Goal: Task Accomplishment & Management: Complete application form

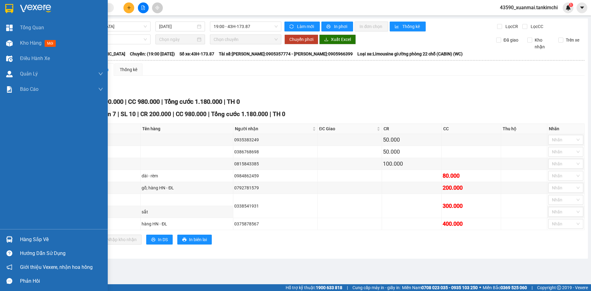
click at [27, 44] on span "Kho hàng" at bounding box center [31, 43] width 22 height 6
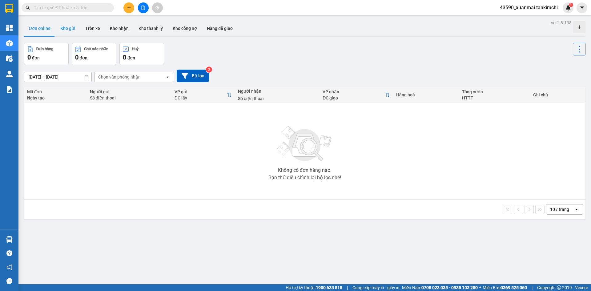
click at [62, 29] on button "Kho gửi" at bounding box center [67, 28] width 25 height 15
type input "11/08/2025 – 13/08/2025"
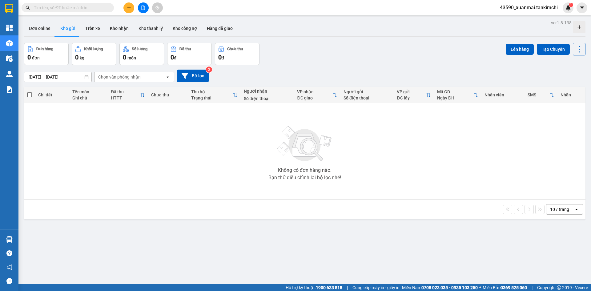
click at [130, 9] on icon "plus" at bounding box center [129, 8] width 4 height 4
click at [149, 24] on div "Tạo đơn hàng" at bounding box center [153, 23] width 27 height 7
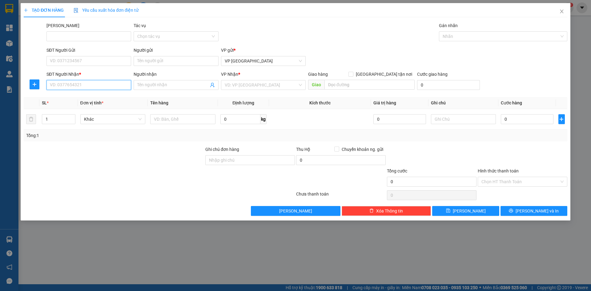
click at [69, 83] on input "SĐT Người Nhận *" at bounding box center [88, 85] width 85 height 10
click at [78, 61] on input "SĐT Người Gửi" at bounding box center [88, 61] width 85 height 10
paste input "0974678127"
type input "0974678127"
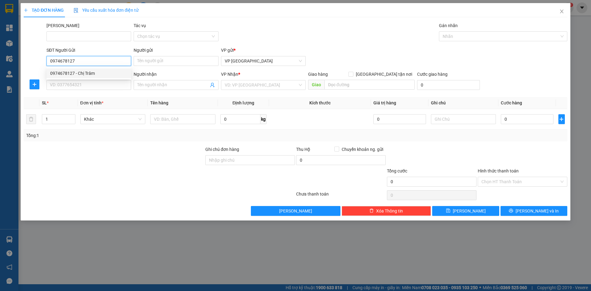
click at [113, 78] on div "0974678127 - Chị Trâm" at bounding box center [88, 73] width 85 height 10
type input "Chị Trâm"
type input "0908722498"
type input "Anh Đông"
type input "Hội An"
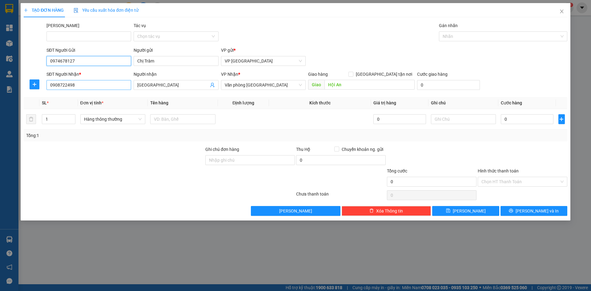
type input "0974678127"
drag, startPoint x: 81, startPoint y: 88, endPoint x: 48, endPoint y: 82, distance: 33.6
click at [48, 82] on input "0908722498" at bounding box center [88, 85] width 85 height 10
type input "0944210599"
click at [158, 85] on input "Anh Đông" at bounding box center [172, 85] width 71 height 7
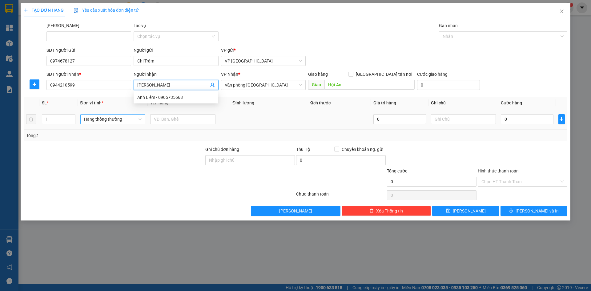
click at [120, 120] on span "Hàng thông thường" at bounding box center [113, 118] width 58 height 9
type input "Anh Liêm"
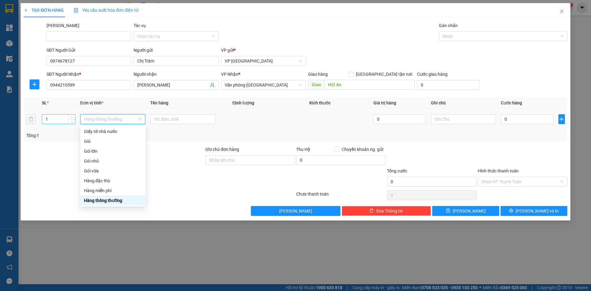
click at [54, 119] on input "1" at bounding box center [58, 118] width 33 height 9
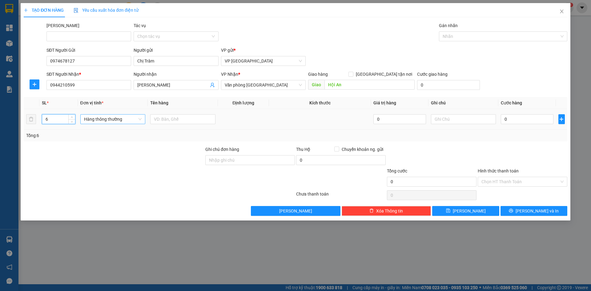
click at [96, 119] on span "Hàng thông thường" at bounding box center [113, 118] width 58 height 9
type input "6"
type input "bao"
click at [101, 152] on div "Bao vừa" at bounding box center [113, 151] width 58 height 7
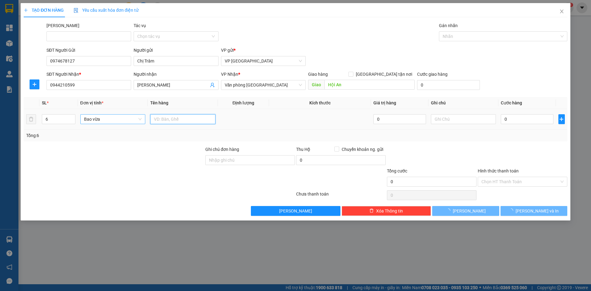
click at [160, 120] on input "text" at bounding box center [182, 119] width 65 height 10
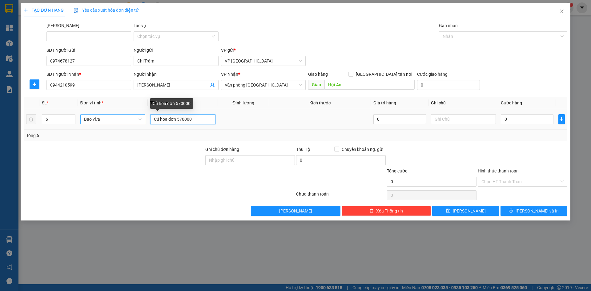
drag, startPoint x: 177, startPoint y: 118, endPoint x: 193, endPoint y: 118, distance: 15.4
click at [193, 118] on input "Củ hoa dơn 570000" at bounding box center [182, 119] width 65 height 10
type input "Củ hoa dơn"
click at [509, 119] on input "0" at bounding box center [527, 119] width 52 height 10
paste input "570.00"
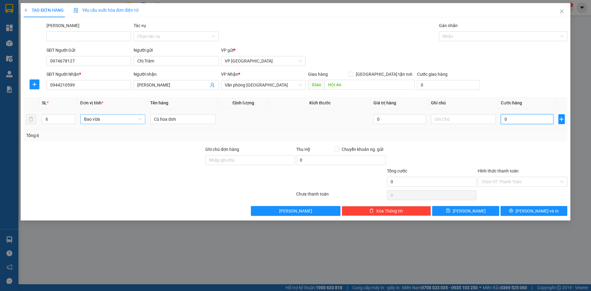
type input "570.000"
click at [501, 177] on input "Hình thức thanh toán" at bounding box center [520, 181] width 78 height 9
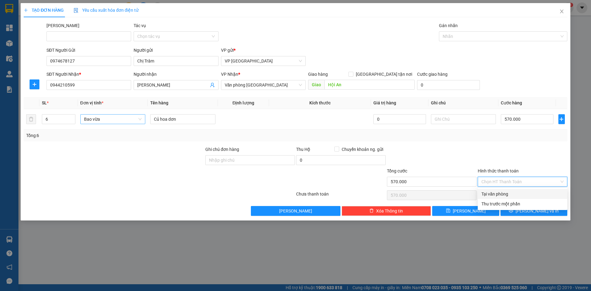
click at [498, 193] on div "Tại văn phòng" at bounding box center [522, 193] width 82 height 7
type input "0"
click at [532, 209] on span "Lưu và In" at bounding box center [536, 210] width 43 height 7
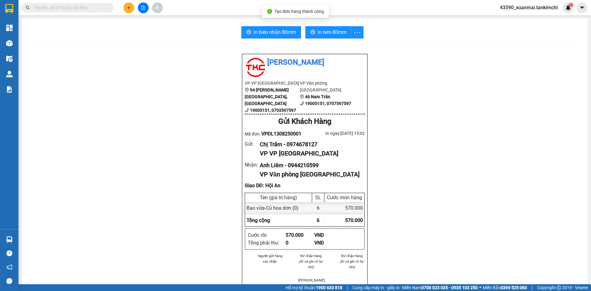
scroll to position [31, 0]
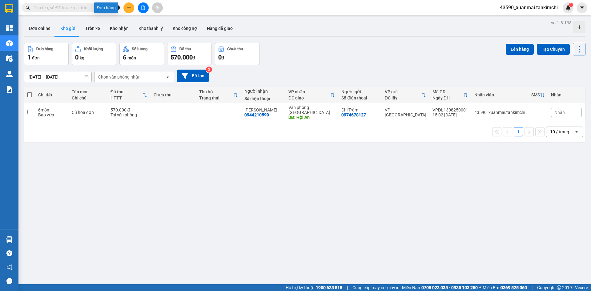
click at [130, 10] on button at bounding box center [128, 7] width 11 height 11
click at [159, 23] on div "Tạo đơn hàng" at bounding box center [153, 23] width 27 height 7
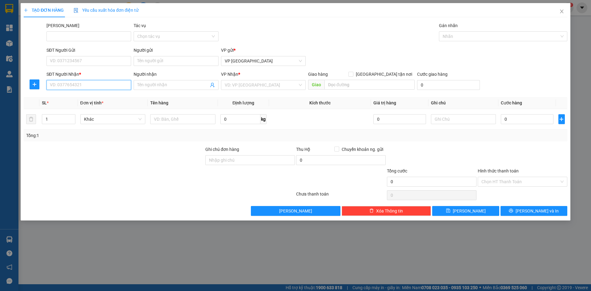
click at [115, 88] on input "SĐT Người Nhận *" at bounding box center [88, 85] width 85 height 10
click at [103, 98] on div "0373955347 - Sương" at bounding box center [88, 97] width 77 height 7
type input "0373955347"
type input "Sương"
type input "Hội An"
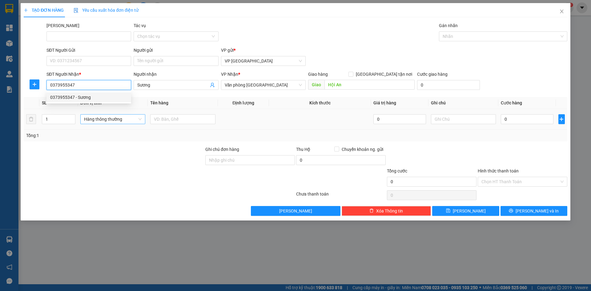
click at [105, 116] on span "Hàng thông thường" at bounding box center [113, 118] width 58 height 9
type input "0373955347"
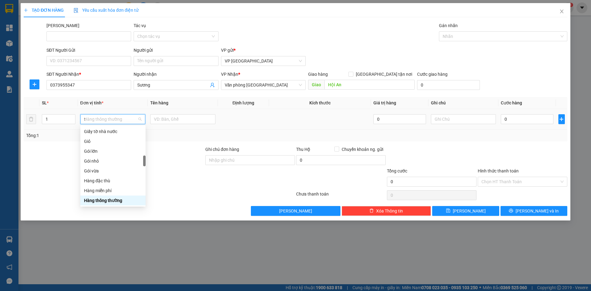
scroll to position [96, 0]
type input "th"
click at [104, 202] on div "Thùng xốp" at bounding box center [113, 200] width 58 height 7
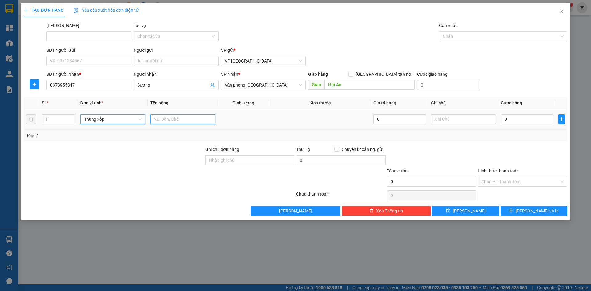
click at [163, 120] on input "text" at bounding box center [182, 119] width 65 height 10
drag, startPoint x: 168, startPoint y: 119, endPoint x: 181, endPoint y: 118, distance: 13.3
click at [181, 118] on input "Rau củ 150000" at bounding box center [182, 119] width 65 height 10
type input "Rau củ 150000"
click at [517, 120] on input "0" at bounding box center [527, 119] width 52 height 10
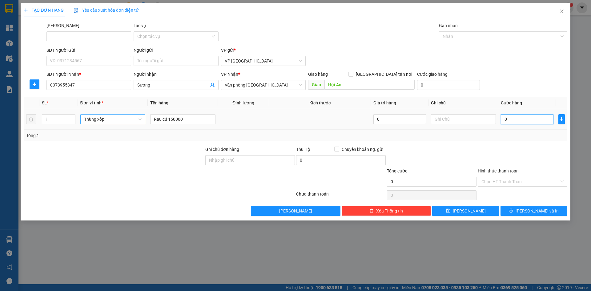
paste input "150.00"
type input "150.000"
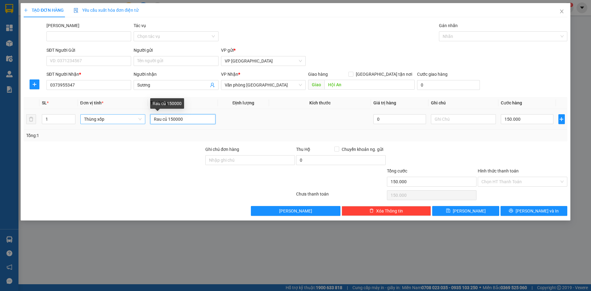
click at [190, 118] on input "Rau củ 150000" at bounding box center [182, 119] width 65 height 10
type input "Rau củ"
click at [561, 118] on icon "plus" at bounding box center [561, 119] width 5 height 5
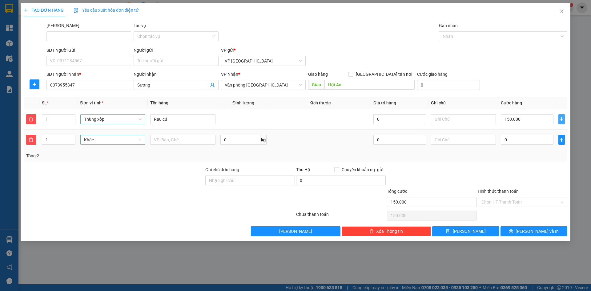
click at [104, 138] on span "Khác" at bounding box center [113, 139] width 58 height 9
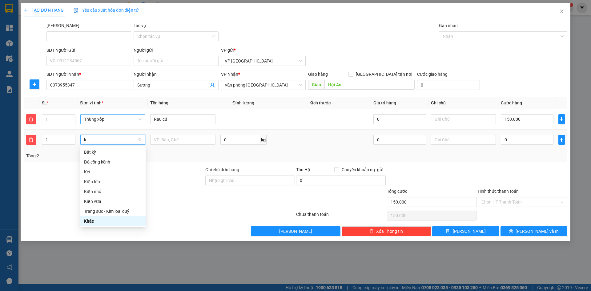
type input "ki"
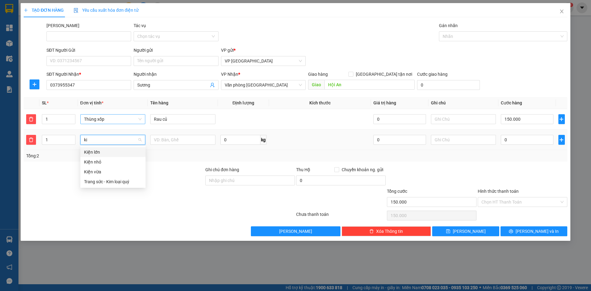
click at [100, 171] on div "Kiện vừa" at bounding box center [113, 171] width 58 height 7
click at [175, 138] on input "text" at bounding box center [182, 140] width 65 height 10
type input "Rau củ"
click at [503, 202] on input "Hình thức thanh toán" at bounding box center [520, 201] width 78 height 9
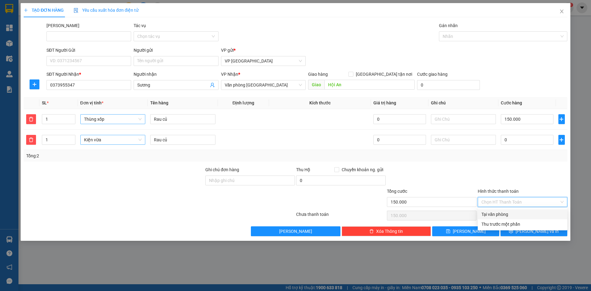
click at [499, 214] on div "Tại văn phòng" at bounding box center [522, 214] width 82 height 7
type input "0"
click at [516, 233] on button "Lưu và In" at bounding box center [533, 231] width 67 height 10
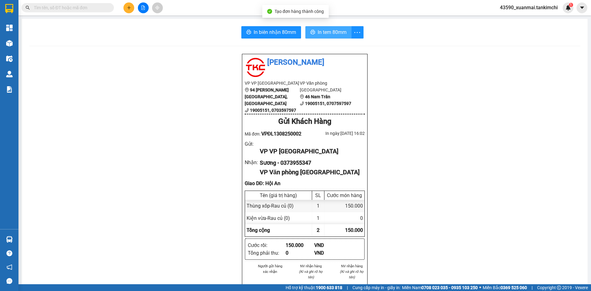
click at [329, 33] on span "In tem 80mm" at bounding box center [331, 32] width 29 height 8
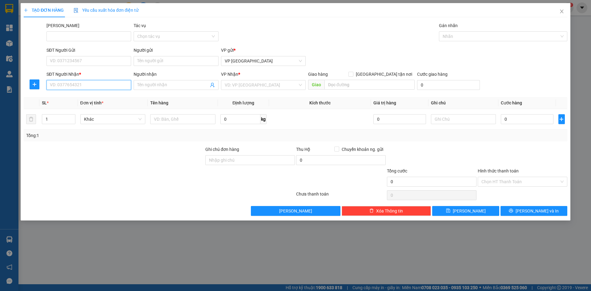
click at [68, 83] on input "SĐT Người Nhận *" at bounding box center [88, 85] width 85 height 10
drag, startPoint x: 70, startPoint y: 85, endPoint x: 45, endPoint y: 86, distance: 25.6
click at [45, 86] on div "SĐT Người Nhận * 0389608 0389608 Người nhận Tên người nhận VP Nhận * VD: VP Sài…" at bounding box center [295, 82] width 545 height 22
type input "0389608"
click at [62, 58] on input "SĐT Người Gửi" at bounding box center [88, 61] width 85 height 10
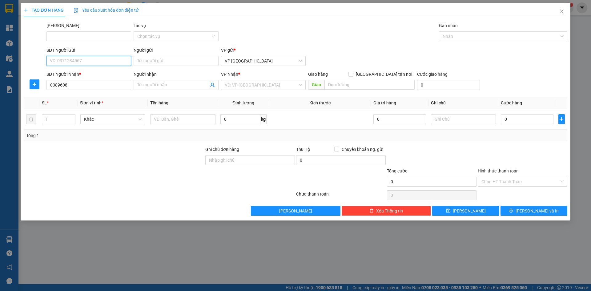
paste input "0389608"
type input "0389608"
drag, startPoint x: 71, startPoint y: 85, endPoint x: 47, endPoint y: 88, distance: 24.7
click at [47, 88] on input "0389608" at bounding box center [88, 85] width 85 height 10
click at [82, 62] on input "0389608" at bounding box center [88, 61] width 85 height 10
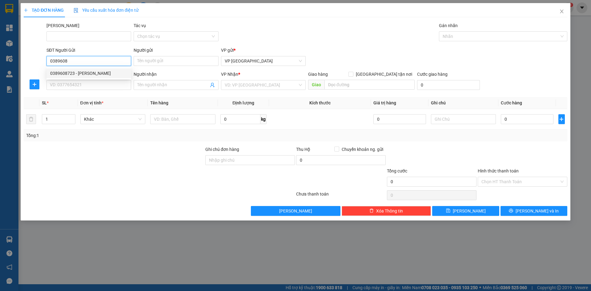
click at [85, 74] on div "0389608723 - Trọng" at bounding box center [88, 73] width 77 height 7
type input "0389608723"
type input "Trọng"
type input "0906414050"
type input "Quang"
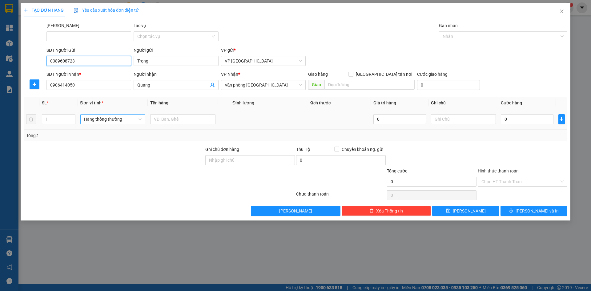
click at [118, 118] on span "Hàng thông thường" at bounding box center [113, 118] width 58 height 9
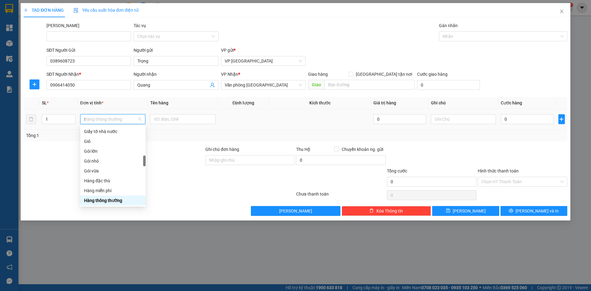
scroll to position [96, 0]
type input "th"
click at [110, 198] on div "Thùng xốp" at bounding box center [113, 200] width 58 height 7
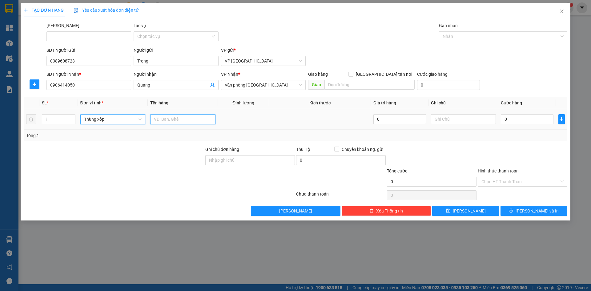
click at [160, 120] on input "text" at bounding box center [182, 119] width 65 height 10
type input "Yaourt"
click at [534, 118] on input "0" at bounding box center [527, 119] width 52 height 10
paste input ".389.608"
type input "0.389.608"
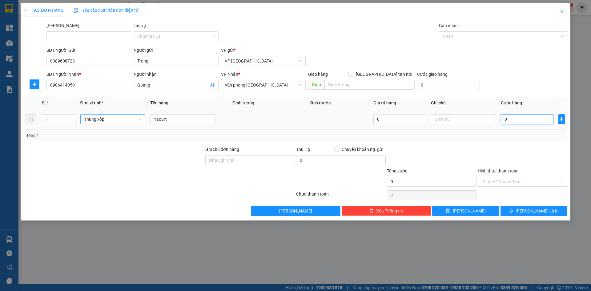
type input "389.608"
drag, startPoint x: 524, startPoint y: 119, endPoint x: 495, endPoint y: 118, distance: 29.0
click at [495, 118] on tr "1 Thùng xốp Yaourt 0 0.389.608" at bounding box center [295, 119] width 543 height 21
type input "0"
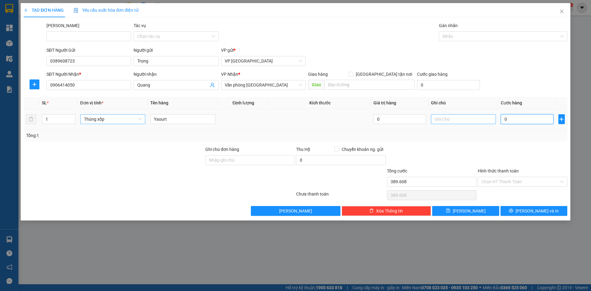
type input "0"
click at [202, 122] on input "Yaourt" at bounding box center [182, 119] width 65 height 10
drag, startPoint x: 168, startPoint y: 119, endPoint x: 182, endPoint y: 119, distance: 13.5
click at [182, 119] on input "Yaourt 100000" at bounding box center [182, 119] width 65 height 10
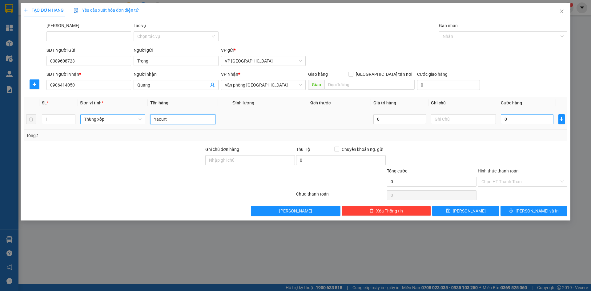
type input "Yaourt"
click at [509, 119] on input "0" at bounding box center [527, 119] width 52 height 10
paste input "100.00"
type input "100.000"
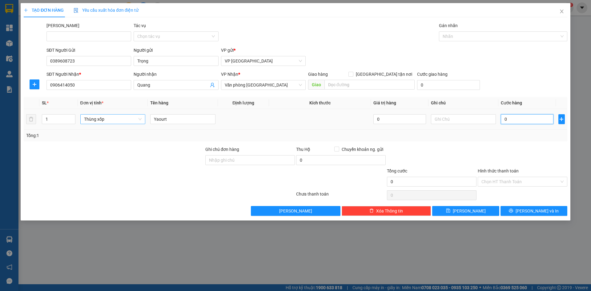
type input "100.000"
click at [521, 210] on button "Lưu và In" at bounding box center [533, 211] width 67 height 10
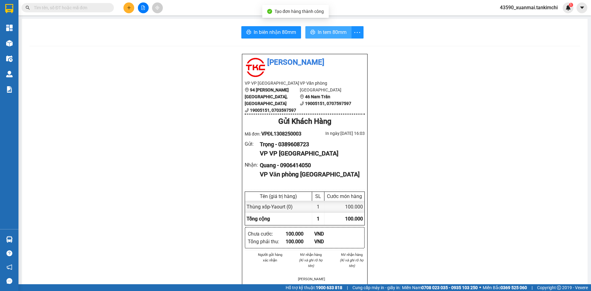
click at [337, 31] on span "In tem 80mm" at bounding box center [331, 32] width 29 height 8
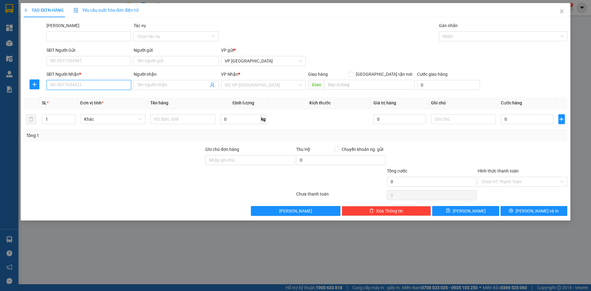
click at [82, 84] on input "SĐT Người Nhận *" at bounding box center [88, 85] width 85 height 10
click at [88, 98] on div "0969817085 - Sen" at bounding box center [88, 97] width 77 height 7
type input "0969817085"
type input "Sen"
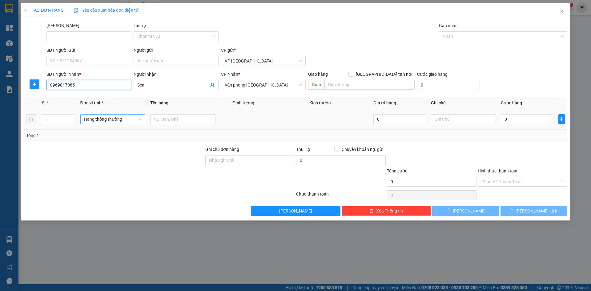
click at [99, 122] on span "Hàng thông thường" at bounding box center [113, 118] width 58 height 9
type input "0969817085"
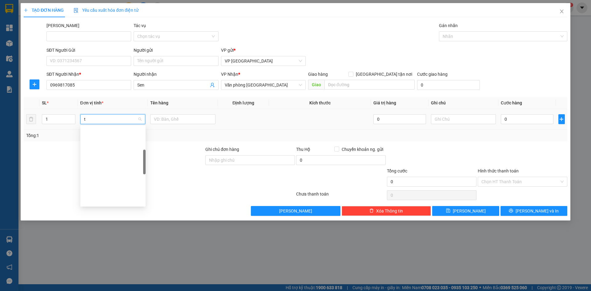
type input "th"
click at [109, 162] on div "Thùng lớn" at bounding box center [113, 161] width 58 height 7
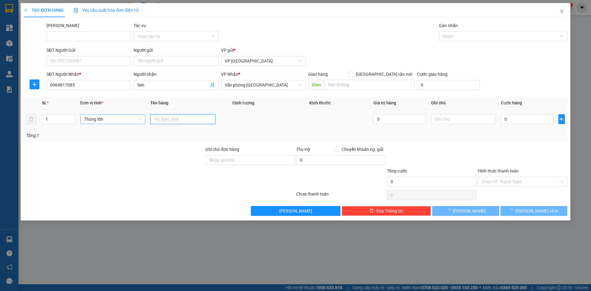
click at [158, 119] on input "text" at bounding box center [182, 119] width 65 height 10
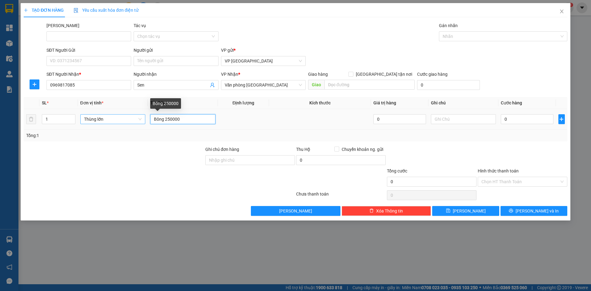
click at [170, 120] on input "Bông 250000" at bounding box center [182, 119] width 65 height 10
drag, startPoint x: 165, startPoint y: 118, endPoint x: 179, endPoint y: 116, distance: 14.2
click at [179, 116] on input "Bông 200000" at bounding box center [182, 119] width 65 height 10
type input "Bông"
click at [517, 122] on input "0" at bounding box center [527, 119] width 52 height 10
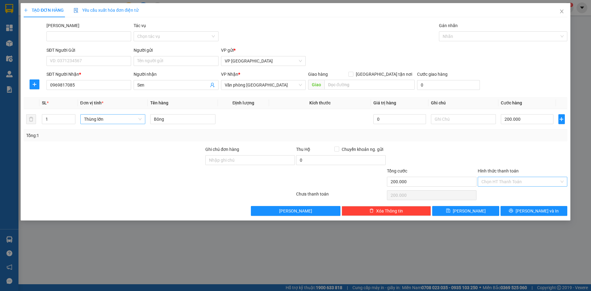
click at [508, 183] on input "Hình thức thanh toán" at bounding box center [520, 181] width 78 height 9
click at [507, 191] on div "Tại văn phòng" at bounding box center [522, 193] width 82 height 7
click at [528, 211] on button "Lưu và In" at bounding box center [533, 211] width 67 height 10
click at [70, 86] on input "SĐT Người Nhận *" at bounding box center [88, 85] width 85 height 10
type input "0788640935"
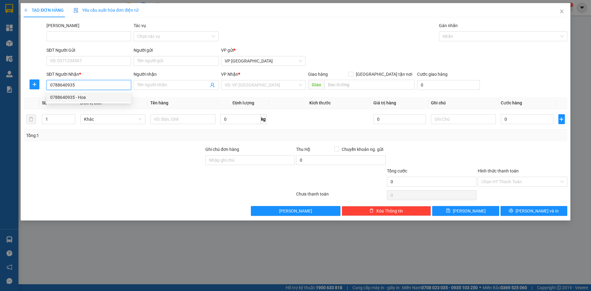
click at [90, 96] on div "0788640935 - Hoa" at bounding box center [88, 97] width 77 height 7
type input "Hoa"
click at [95, 122] on span "Hàng thông thường" at bounding box center [113, 118] width 58 height 9
type input "0788640935"
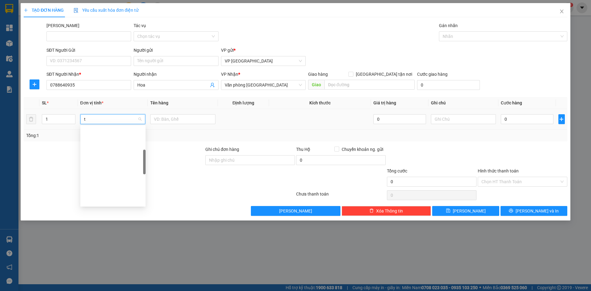
type input "th"
click at [156, 121] on input "text" at bounding box center [182, 119] width 65 height 10
drag, startPoint x: 166, startPoint y: 120, endPoint x: 181, endPoint y: 122, distance: 15.8
click at [181, 122] on input "Bông 100000" at bounding box center [182, 119] width 65 height 10
type input "Bông"
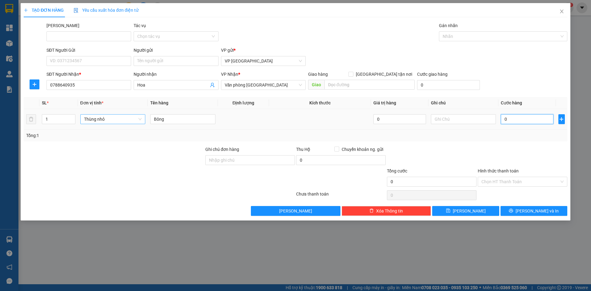
click at [515, 117] on input "0" at bounding box center [527, 119] width 52 height 10
paste input "100.00"
type input "100.000"
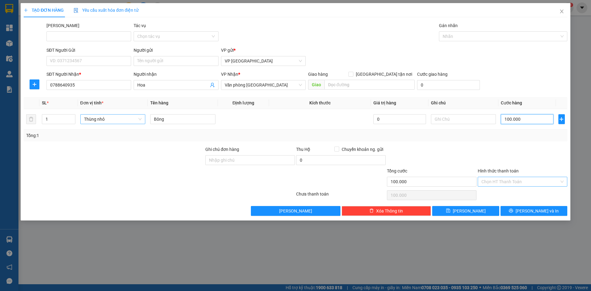
type input "100.000"
click at [515, 183] on input "Hình thức thanh toán" at bounding box center [520, 181] width 78 height 9
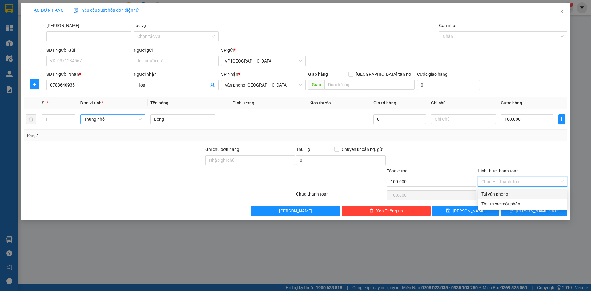
click at [502, 192] on div "Tại văn phòng" at bounding box center [522, 193] width 82 height 7
type input "0"
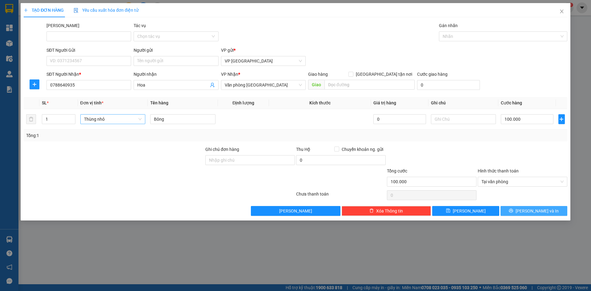
click at [518, 208] on button "Lưu và In" at bounding box center [533, 211] width 67 height 10
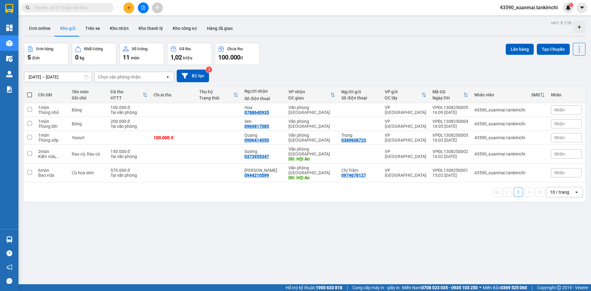
click at [145, 94] on icon at bounding box center [144, 94] width 5 height 5
